Goal: Information Seeking & Learning: Learn about a topic

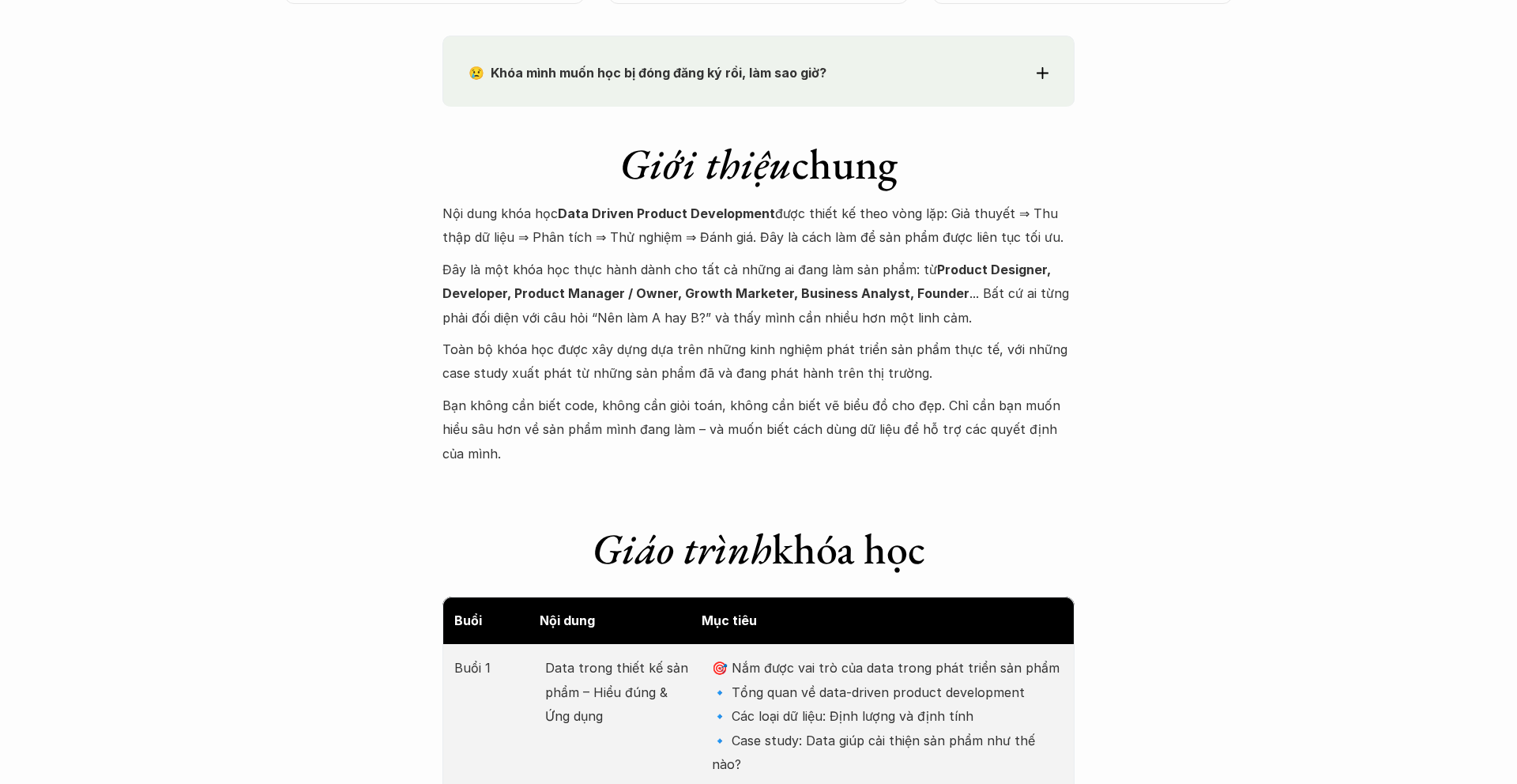
scroll to position [1511, 0]
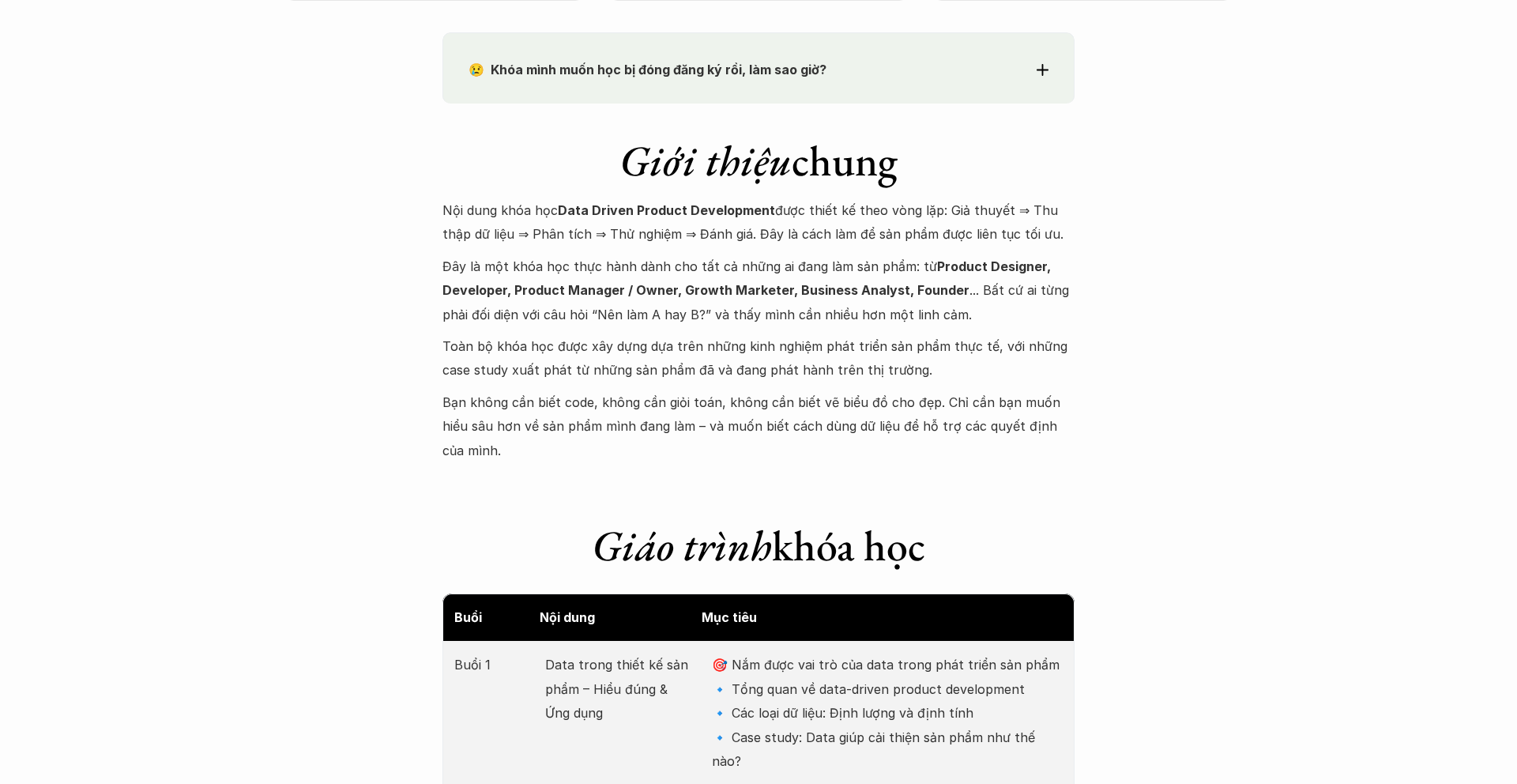
click at [466, 235] on p "Nội dung khóa học Data Driven Product Development được thiết kế theo vòng lặp: …" at bounding box center [758, 222] width 633 height 48
click at [1033, 209] on p "Nội dung khóa học Data Driven Product Development được thiết kế theo vòng lặp: …" at bounding box center [758, 222] width 633 height 48
click at [946, 211] on p "Nội dung khóa học Data Driven Product Development được thiết kế theo vòng lặp: …" at bounding box center [758, 222] width 633 height 48
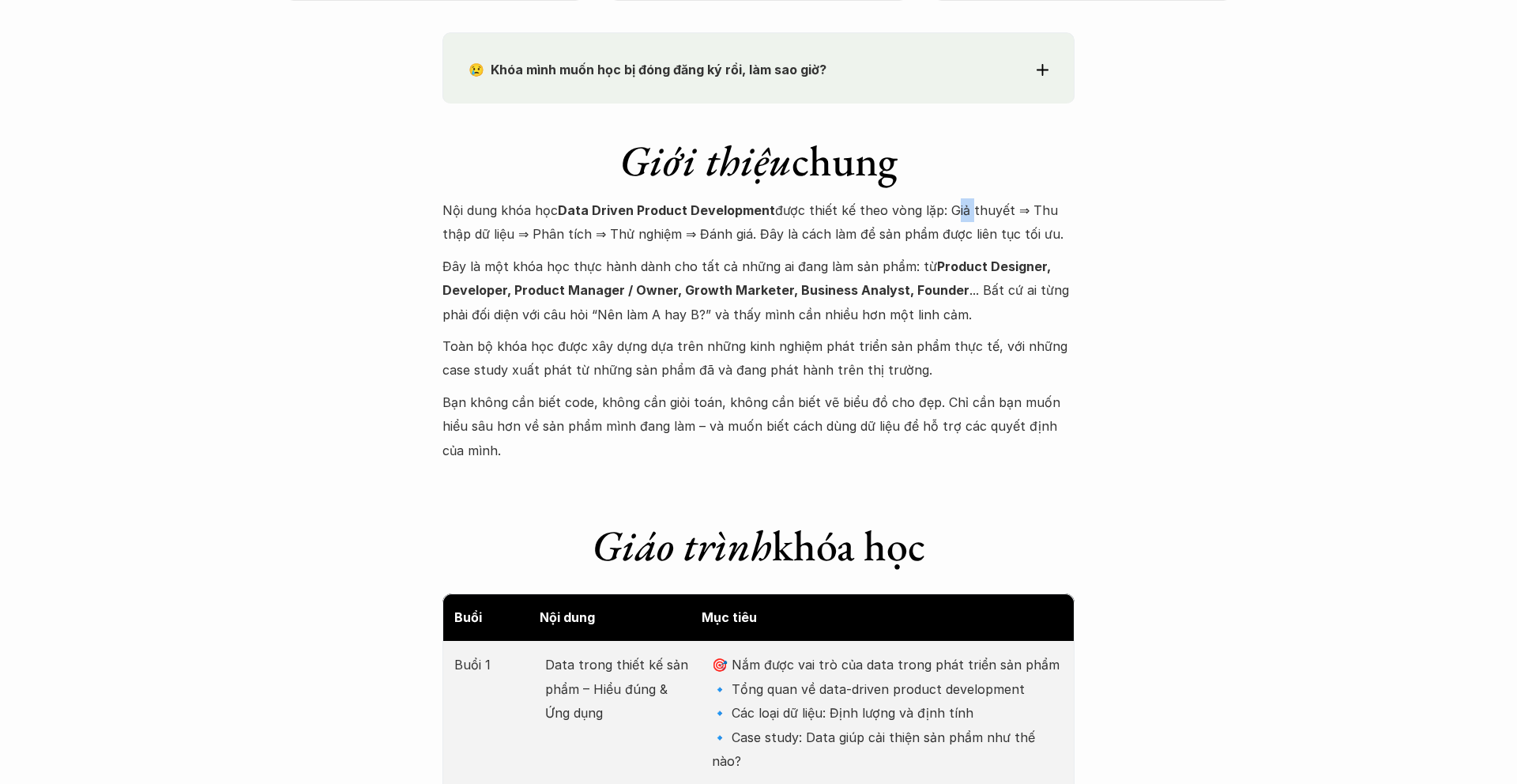
click at [946, 211] on p "Nội dung khóa học Data Driven Product Development được thiết kế theo vòng lặp: …" at bounding box center [758, 222] width 633 height 48
click at [525, 236] on p "Nội dung khóa học Data Driven Product Development được thiết kế theo vòng lặp: …" at bounding box center [758, 222] width 633 height 48
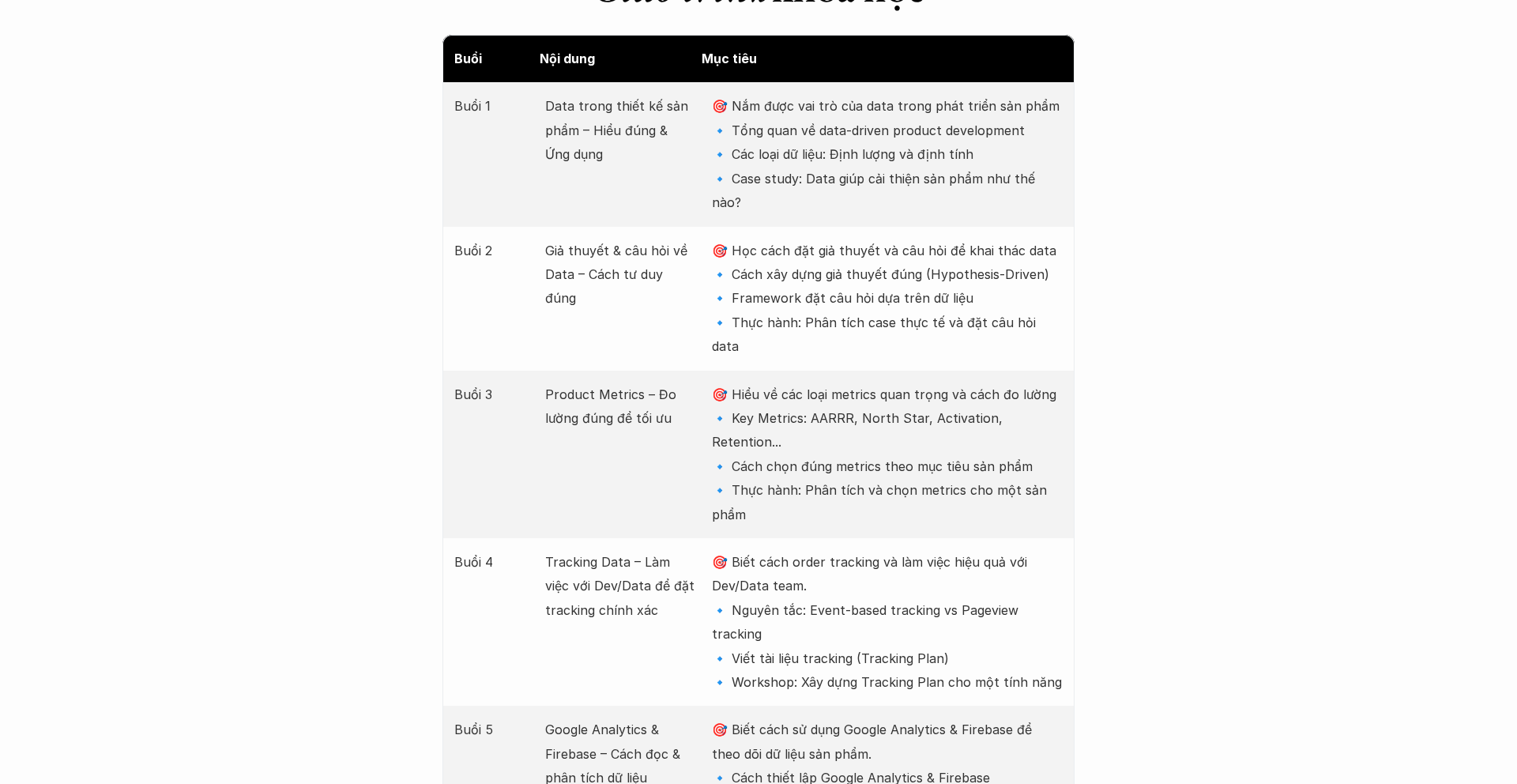
scroll to position [2073, 0]
